Goal: Obtain resource: Download file/media

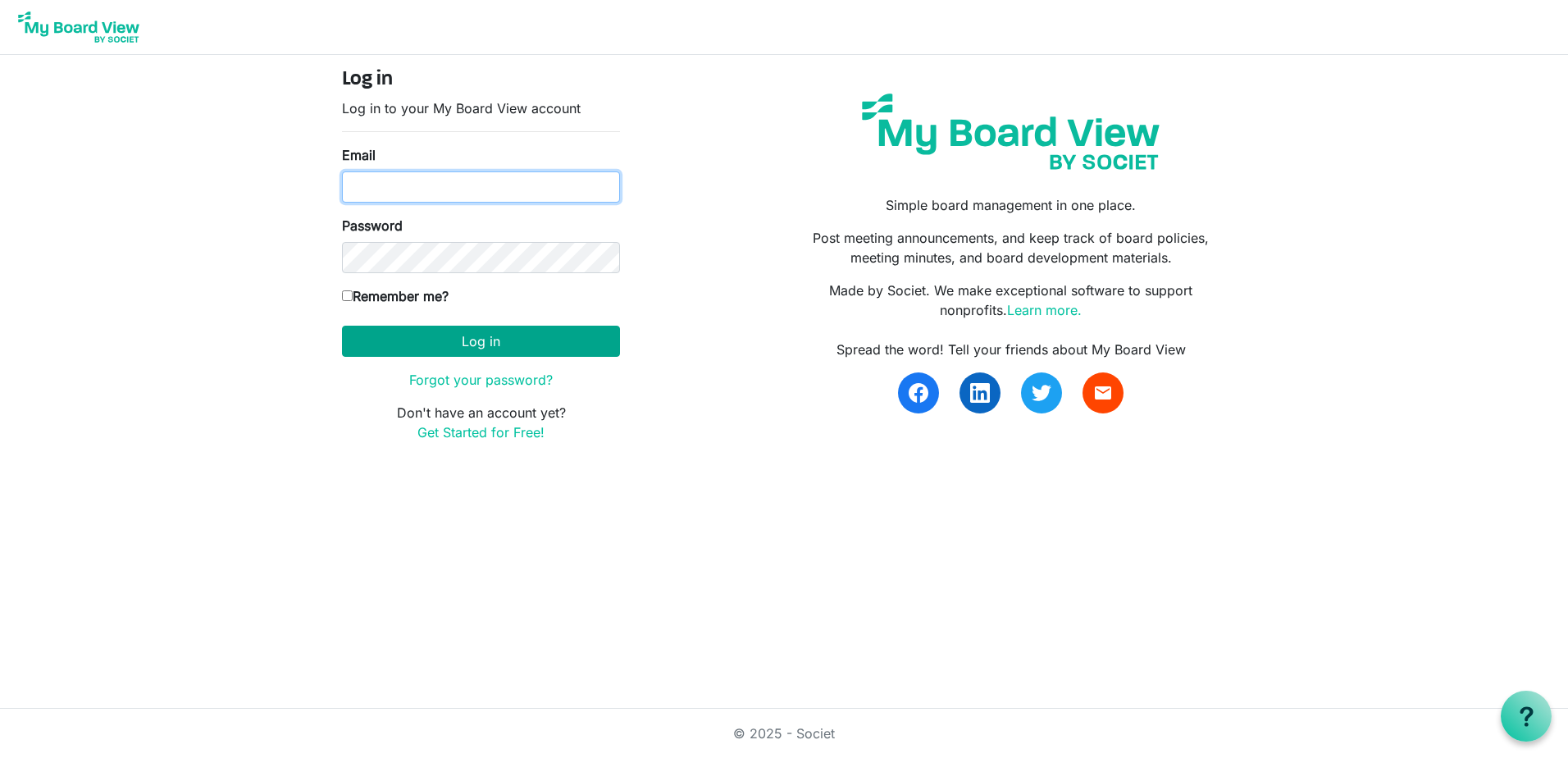
type input "Keith.gravis@ssf.org.uk"
click at [456, 332] on button "Log in" at bounding box center [481, 341] width 278 height 31
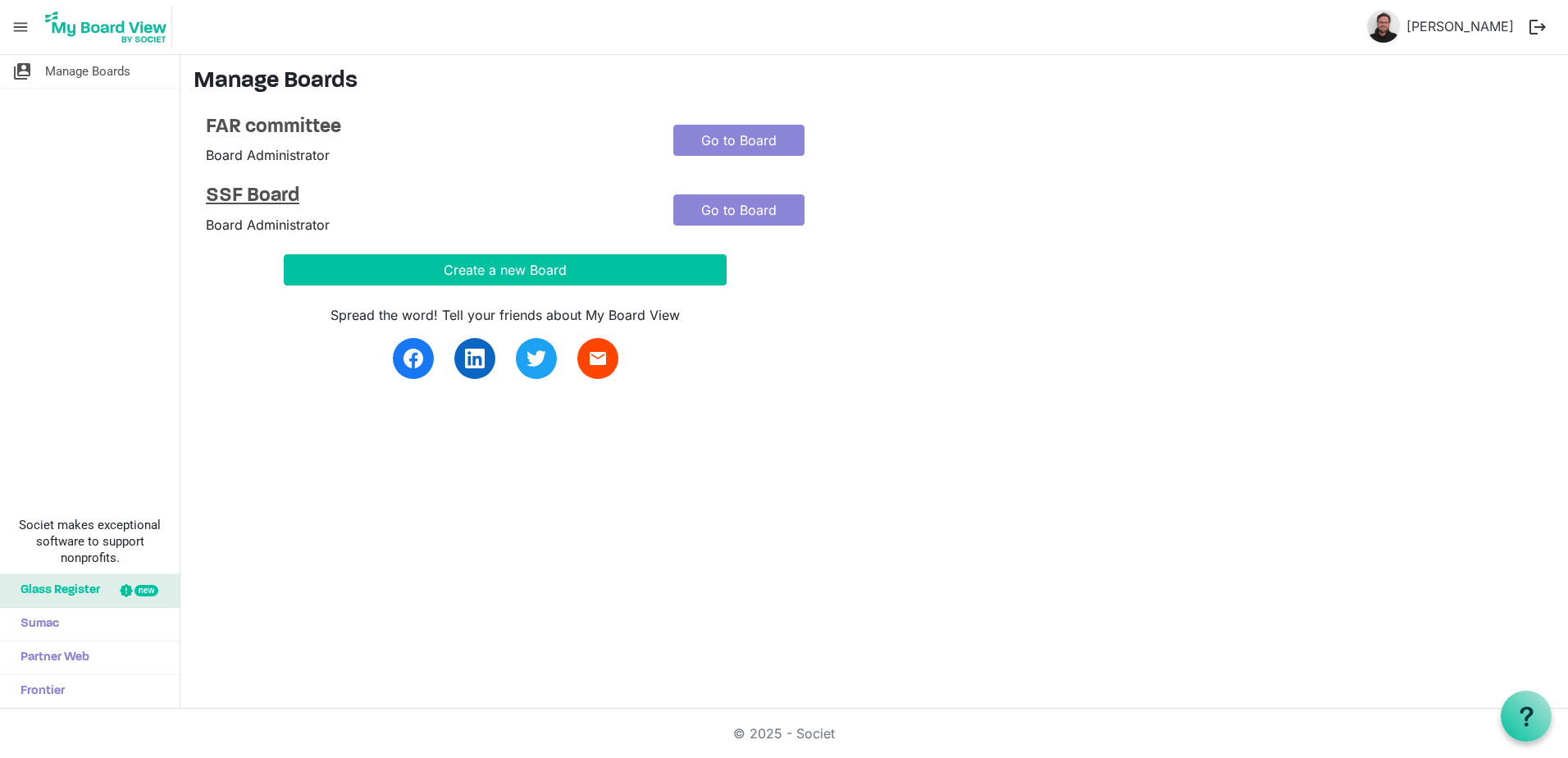
click at [296, 191] on h4 "SSF Board" at bounding box center [428, 196] width 443 height 24
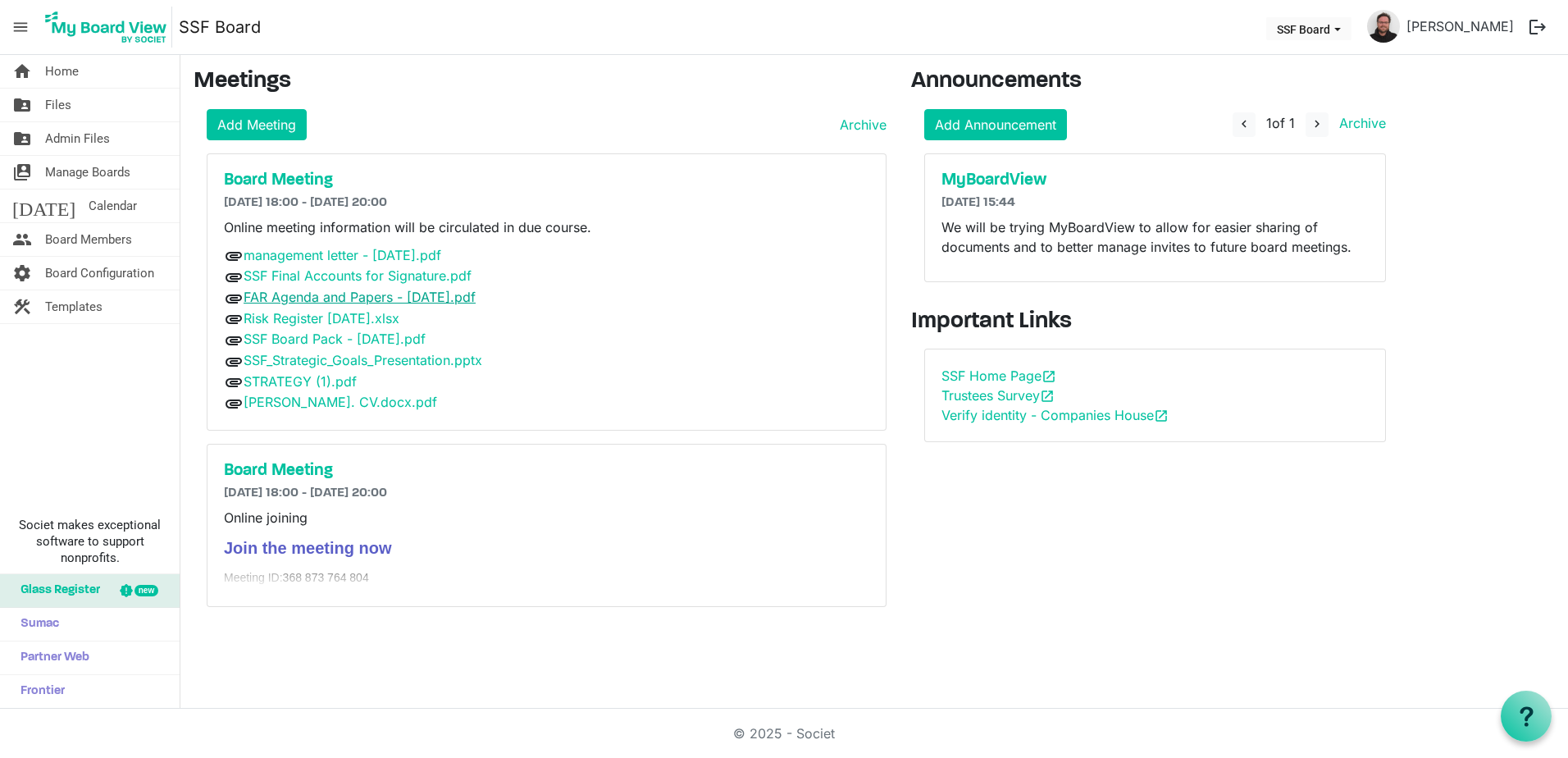
click at [346, 296] on link "FAR Agenda and Papers - 30.09.25.pdf" at bounding box center [359, 297] width 232 height 16
click at [297, 174] on h5 "Board Meeting" at bounding box center [547, 181] width 646 height 20
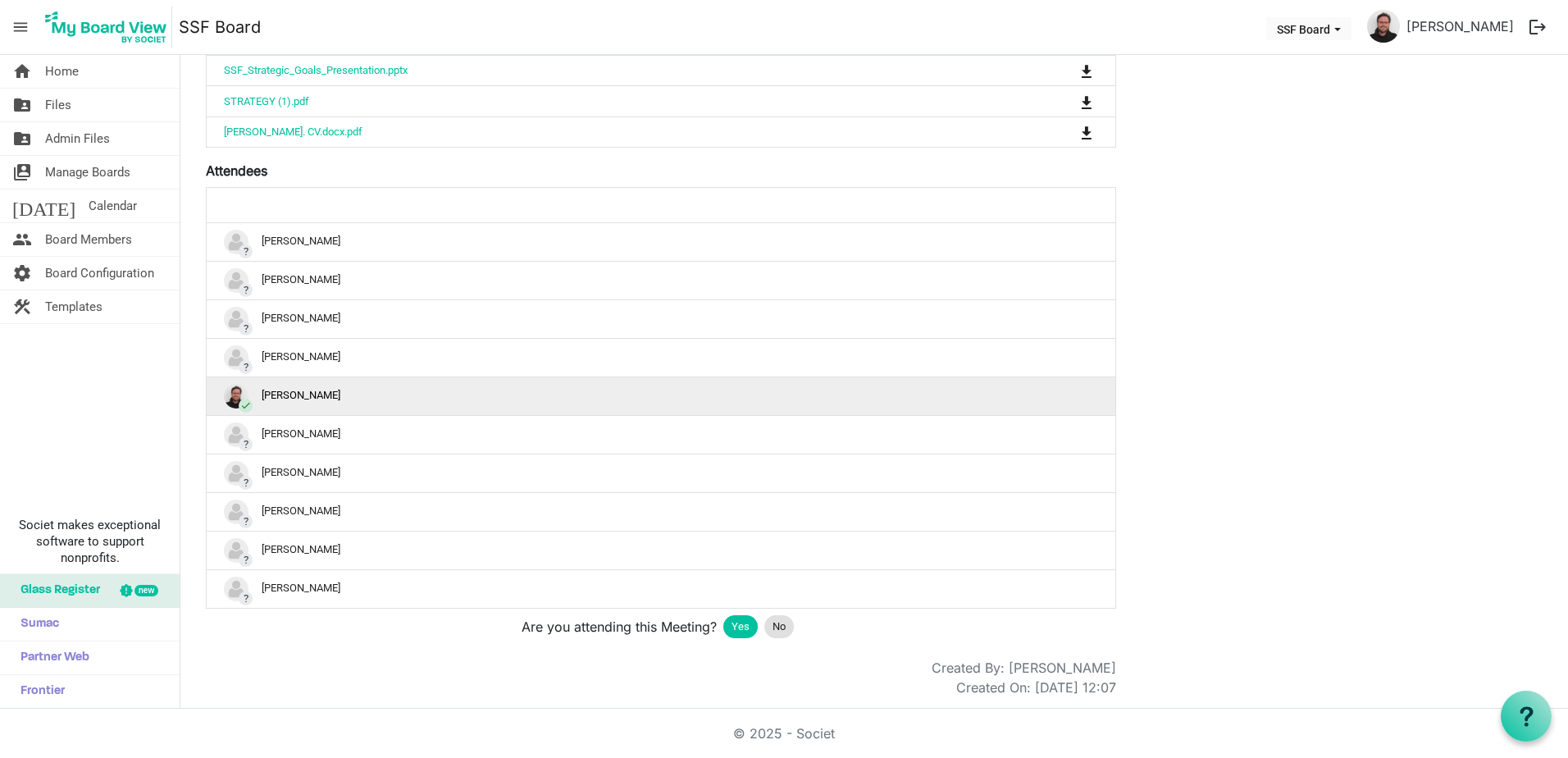
scroll to position [69, 0]
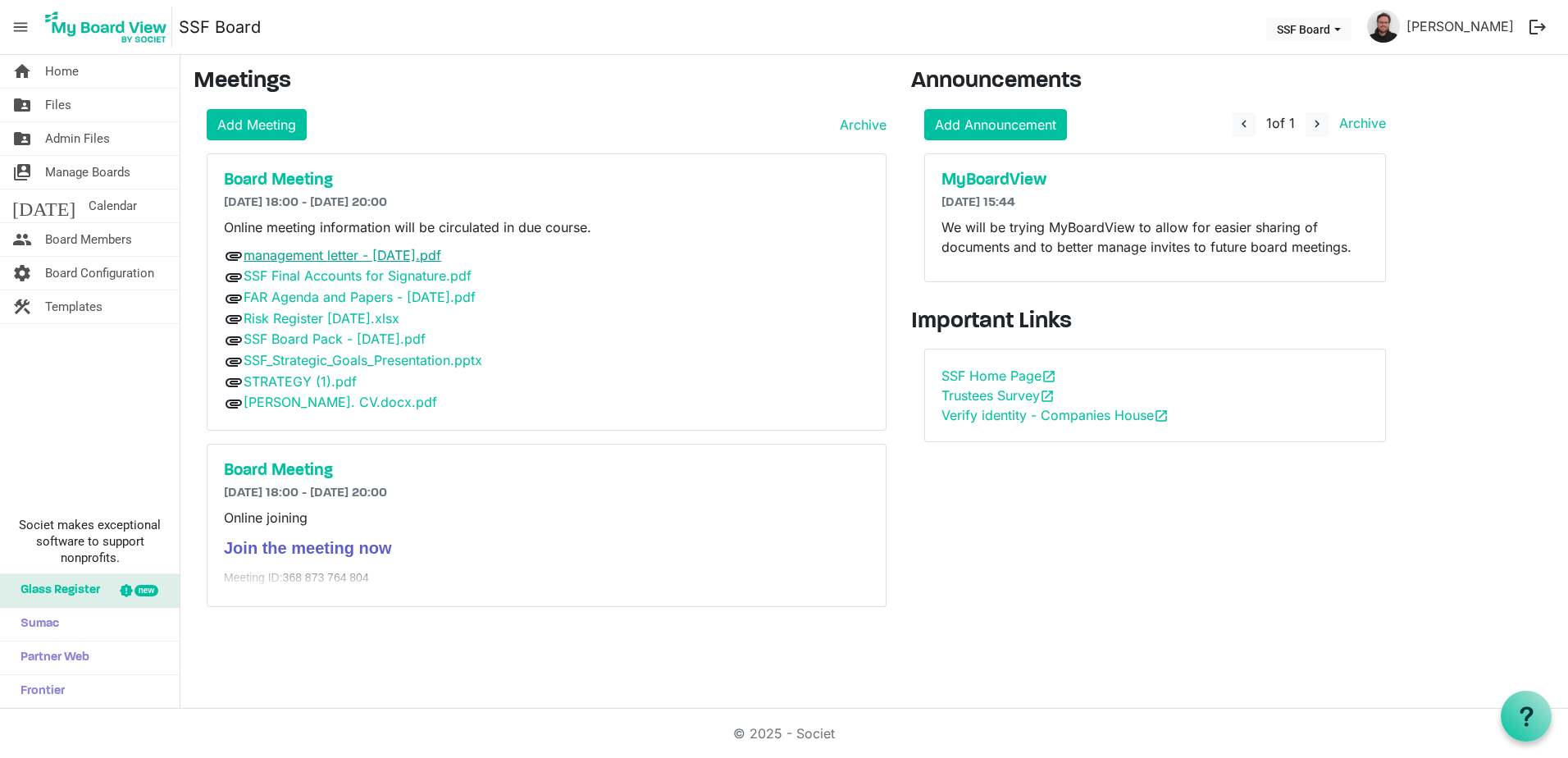
click at [377, 250] on link "management letter - [DATE].pdf" at bounding box center [342, 255] width 198 height 16
click at [352, 277] on link "SSF Final Accounts for Signature.pdf" at bounding box center [358, 275] width 228 height 16
click at [359, 296] on link "FAR Agenda and Papers - [DATE].pdf" at bounding box center [359, 297] width 232 height 16
click at [355, 318] on link "Risk Register Sept 25.xlsx" at bounding box center [321, 318] width 156 height 16
click at [353, 338] on link "SSF Board Pack - 30.09.25.pdf" at bounding box center [335, 338] width 182 height 16
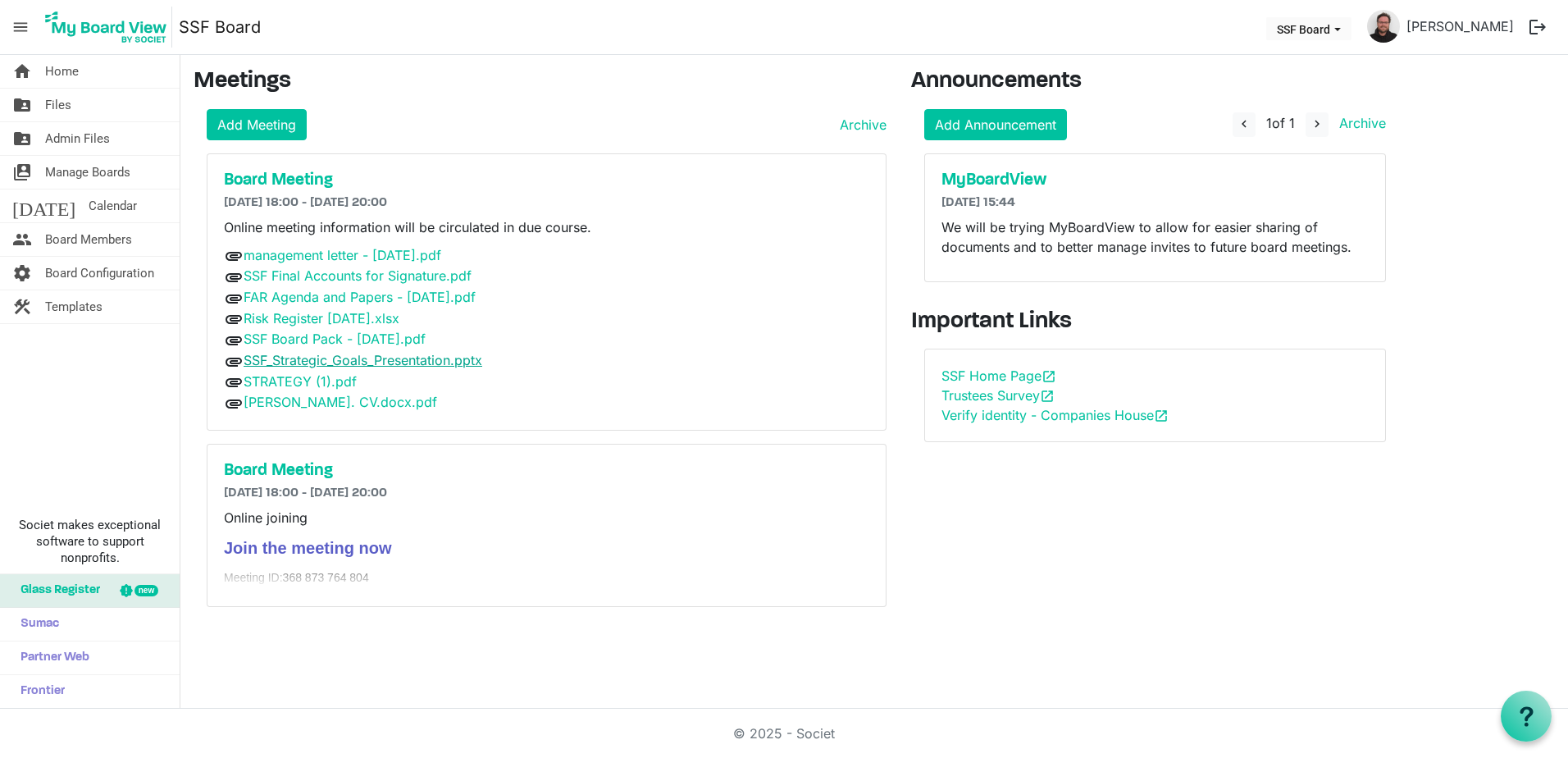
click at [355, 358] on link "SSF_Strategic_Goals_Presentation.pptx" at bounding box center [363, 360] width 239 height 16
click at [330, 381] on link "STRATEGY (1).pdf" at bounding box center [300, 381] width 113 height 16
click at [346, 409] on link "Elle Covell. CV.docx.pdf" at bounding box center [340, 402] width 193 height 16
